Goal: Task Accomplishment & Management: Use online tool/utility

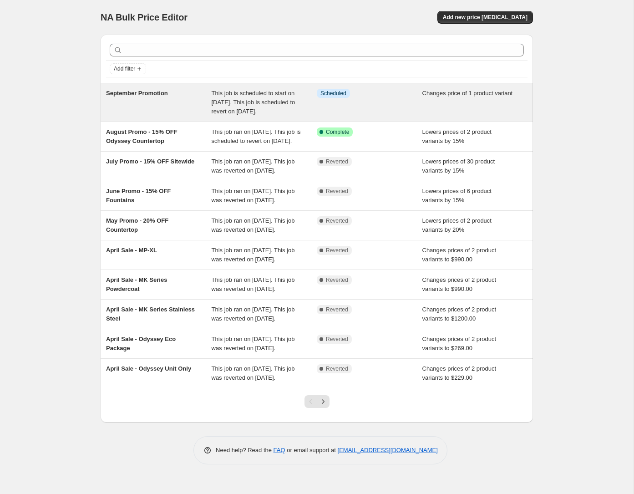
click at [315, 98] on div "This job is scheduled to start on [DATE]. This job is scheduled to revert on [D…" at bounding box center [265, 102] width 106 height 27
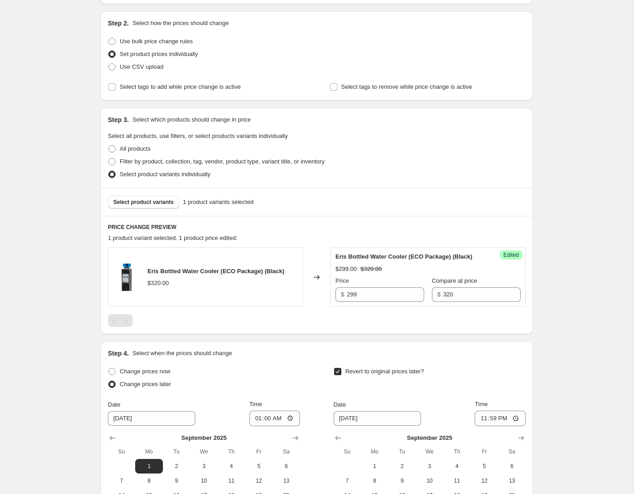
scroll to position [221, 0]
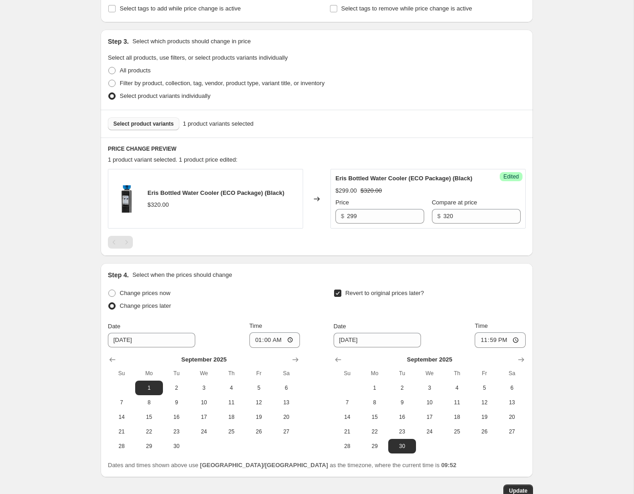
click at [147, 124] on span "Select product variants" at bounding box center [143, 123] width 61 height 7
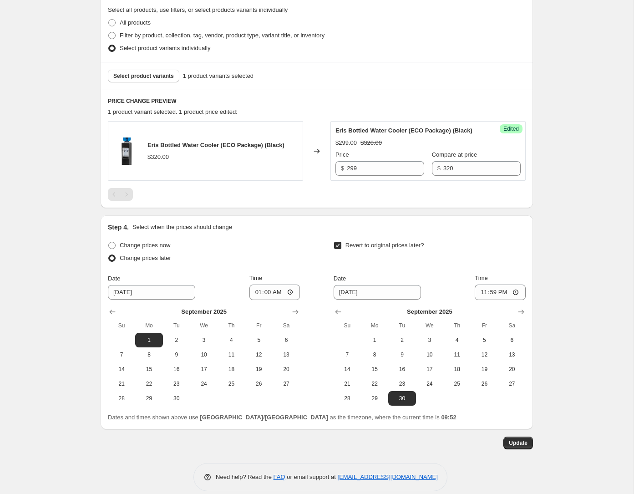
scroll to position [274, 0]
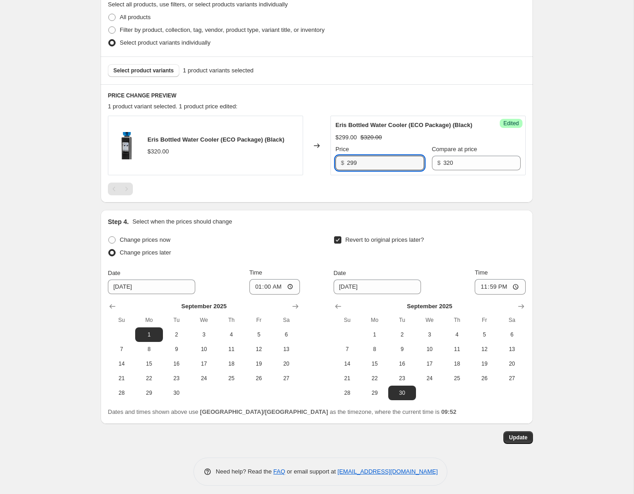
drag, startPoint x: 375, startPoint y: 173, endPoint x: 341, endPoint y: 174, distance: 33.7
click at [341, 170] on div "$ 299" at bounding box center [379, 163] width 89 height 15
click at [399, 188] on div "Eris Bottled Water Cooler (ECO Package) (Black) $320.00 Changed to Success Edit…" at bounding box center [317, 156] width 418 height 80
drag, startPoint x: 452, startPoint y: 172, endPoint x: 422, endPoint y: 172, distance: 31.0
click at [422, 170] on div "Price $ 299 Compare at price $ 320" at bounding box center [427, 157] width 185 height 25
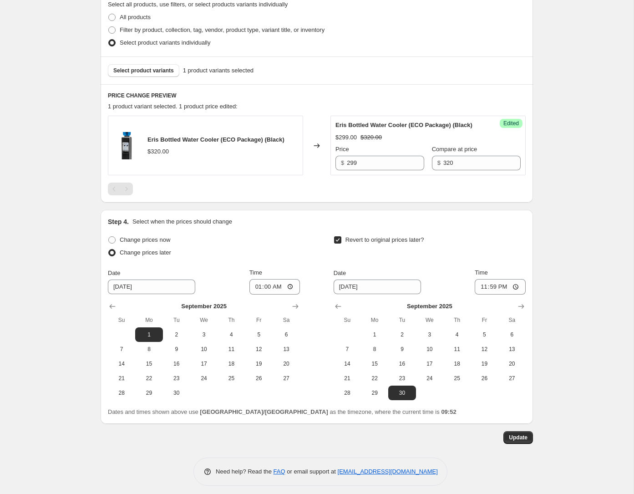
click at [432, 175] on div "Success Edited Eris Bottled Water Cooler (ECO Package) (Black) $299.00 $320.00 …" at bounding box center [427, 146] width 195 height 60
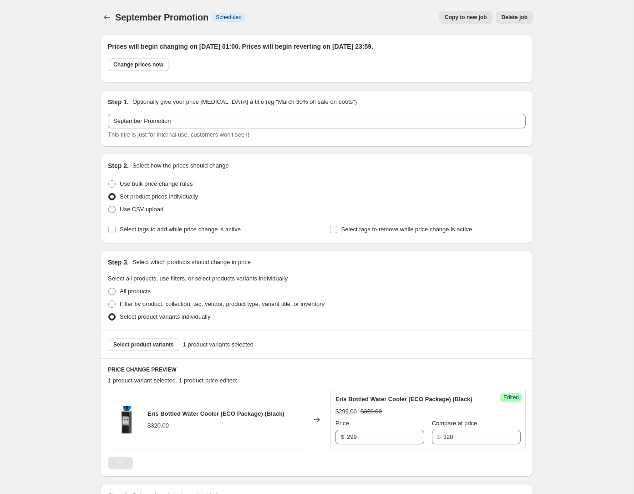
scroll to position [289, 0]
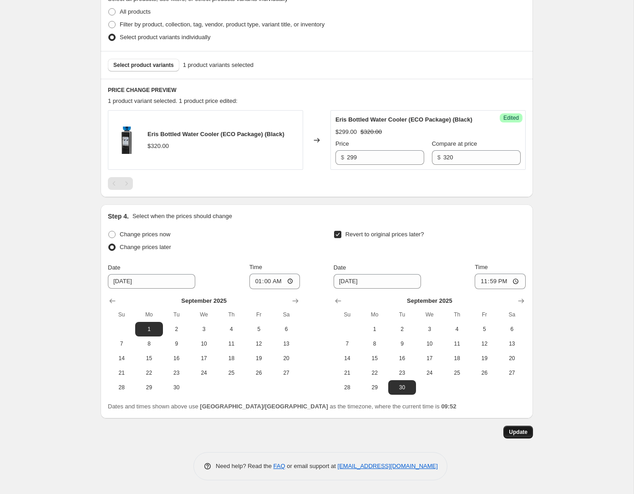
click at [515, 431] on span "Update" at bounding box center [518, 431] width 19 height 7
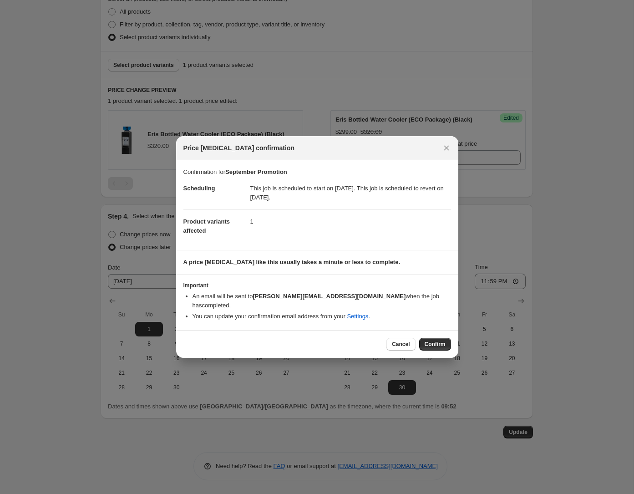
drag, startPoint x: 253, startPoint y: 191, endPoint x: 406, endPoint y: 205, distance: 154.0
click at [406, 205] on dd "This job is scheduled to start on 1 September 2025. This job is scheduled to re…" at bounding box center [350, 193] width 201 height 33
drag, startPoint x: 405, startPoint y: 208, endPoint x: 320, endPoint y: 222, distance: 86.3
click at [404, 208] on dd "This job is scheduled to start on 1 September 2025. This job is scheduled to re…" at bounding box center [350, 193] width 201 height 33
drag, startPoint x: 193, startPoint y: 225, endPoint x: 269, endPoint y: 239, distance: 76.8
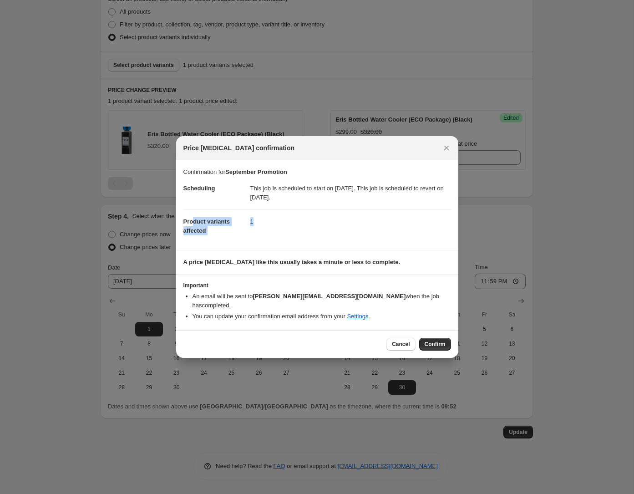
click at [269, 239] on dl "Scheduling This job is scheduled to start on 1 September 2025. This job is sche…" at bounding box center [317, 210] width 268 height 66
click at [441, 338] on button "Confirm" at bounding box center [435, 344] width 32 height 13
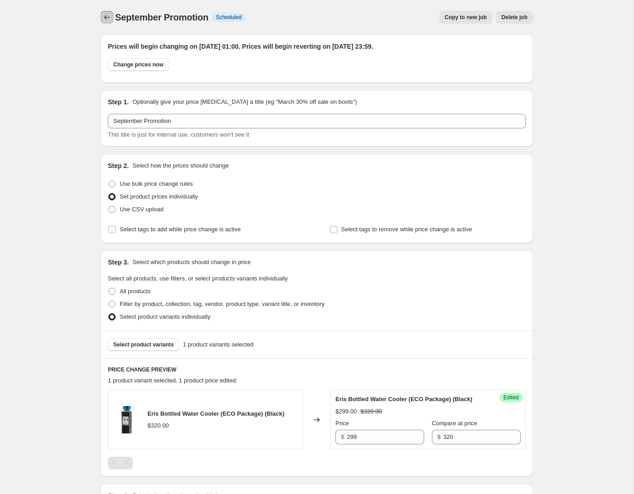
click at [103, 18] on icon "Price change jobs" at bounding box center [106, 17] width 9 height 9
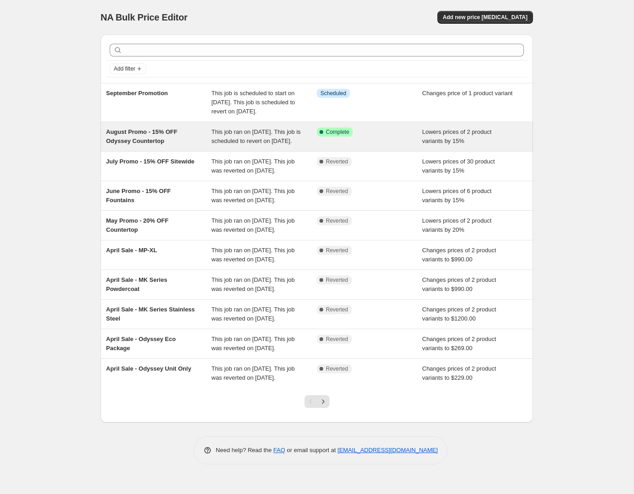
click at [151, 144] on div "August Promo - 15% OFF Odyssey Countertop" at bounding box center [159, 136] width 106 height 18
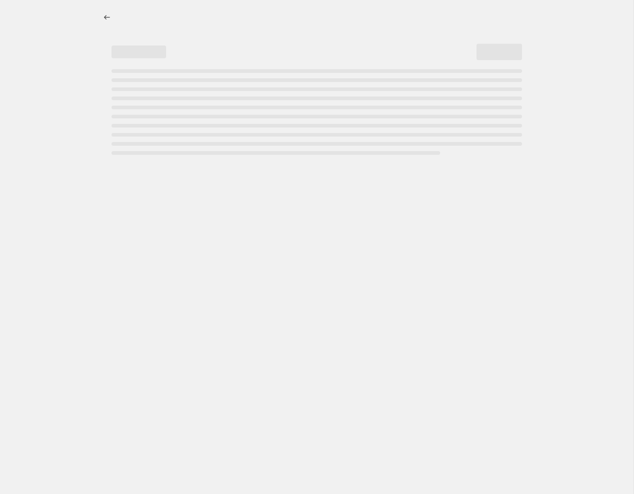
select select "percentage"
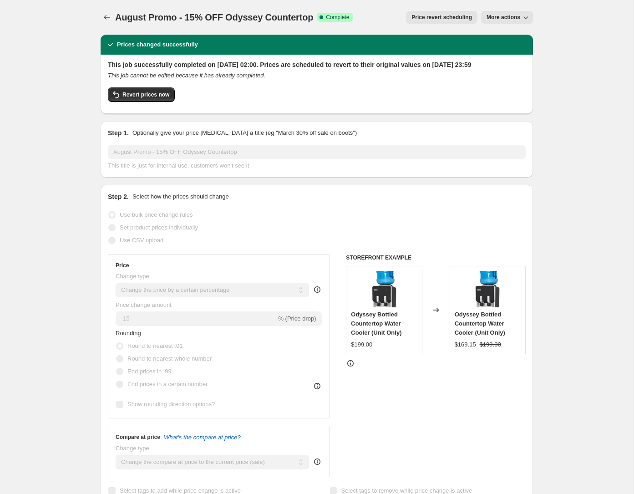
drag, startPoint x: 296, startPoint y: 64, endPoint x: 522, endPoint y: 76, distance: 226.1
click at [522, 69] on h2 "This job successfully completed on 1 August 2025 at 02:00. Prices are scheduled…" at bounding box center [317, 64] width 418 height 9
click at [108, 17] on icon "Price change jobs" at bounding box center [107, 17] width 6 height 5
